Goal: Find specific page/section: Find specific page/section

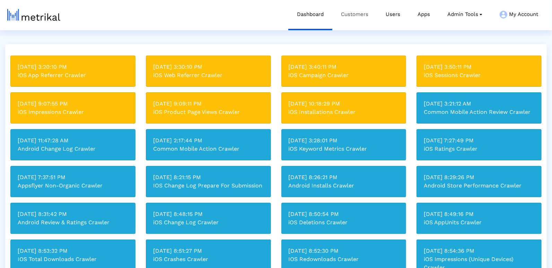
click at [349, 10] on link "Customers" at bounding box center [354, 14] width 45 height 29
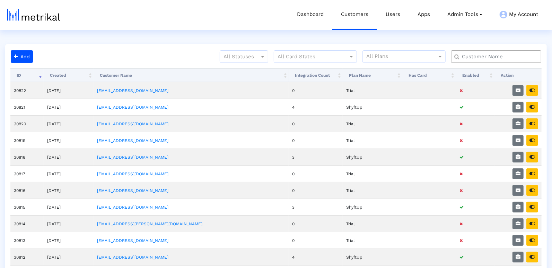
click at [475, 55] on input "text" at bounding box center [497, 56] width 81 height 7
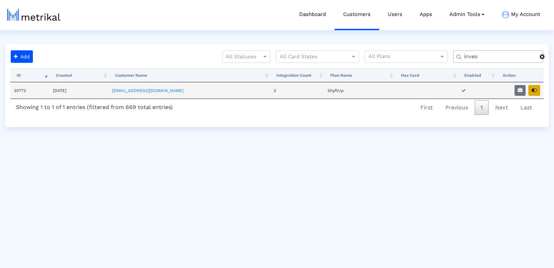
type input "inves"
click at [532, 89] on icon "button" at bounding box center [535, 90] width 6 height 5
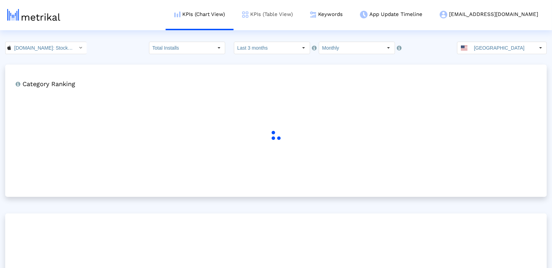
click at [291, 26] on link "KPIs (Table View)" at bounding box center [268, 14] width 68 height 29
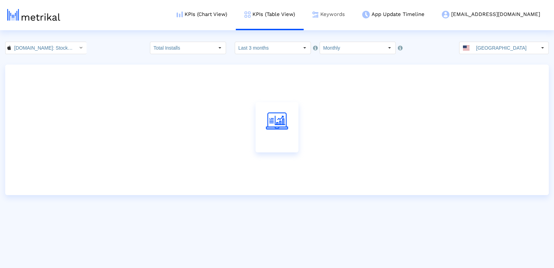
click at [354, 21] on link "Keywords" at bounding box center [329, 14] width 50 height 29
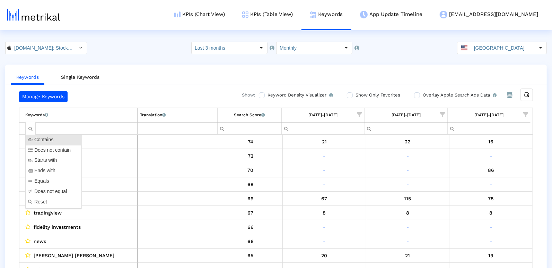
click at [44, 125] on input "Filter cell" at bounding box center [81, 127] width 112 height 11
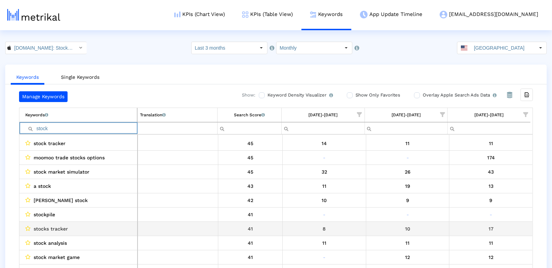
scroll to position [150, 0]
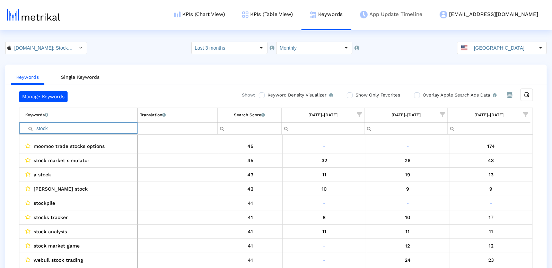
type input "stock"
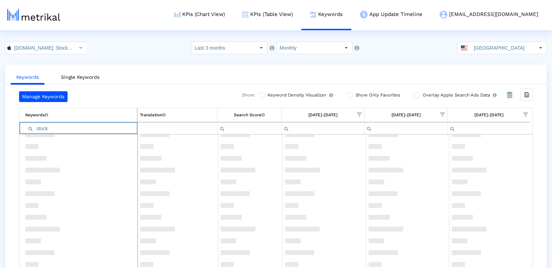
scroll to position [292, 0]
